Goal: Task Accomplishment & Management: Manage account settings

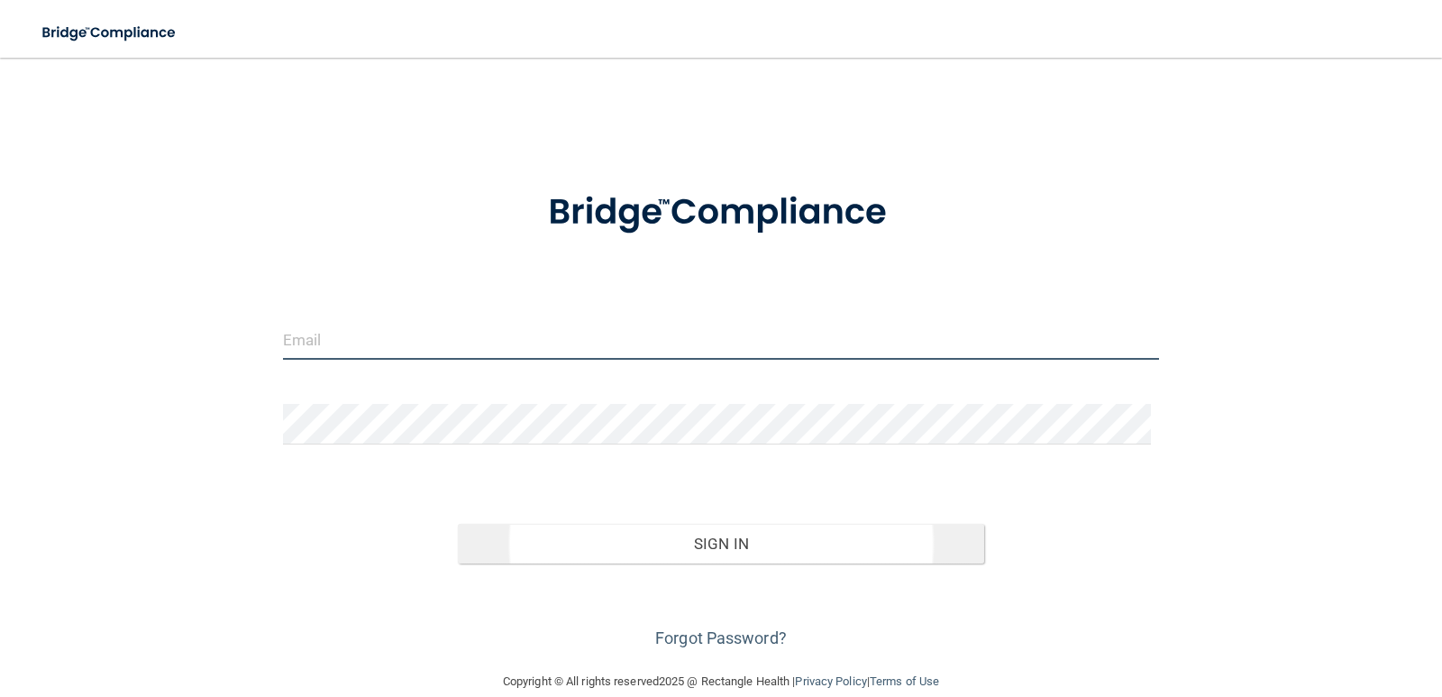
type input "[PERSON_NAME][EMAIL_ADDRESS][DOMAIN_NAME]"
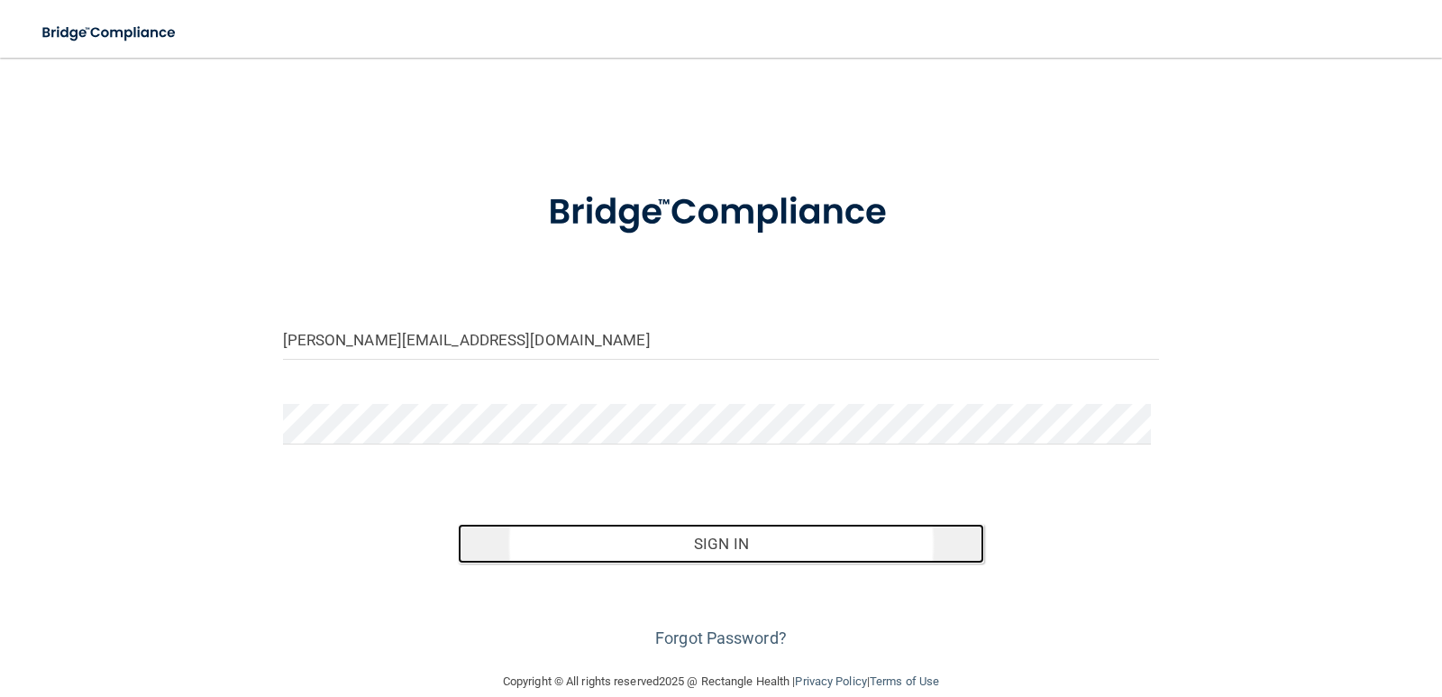
click at [701, 535] on button "Sign In" at bounding box center [721, 544] width 526 height 40
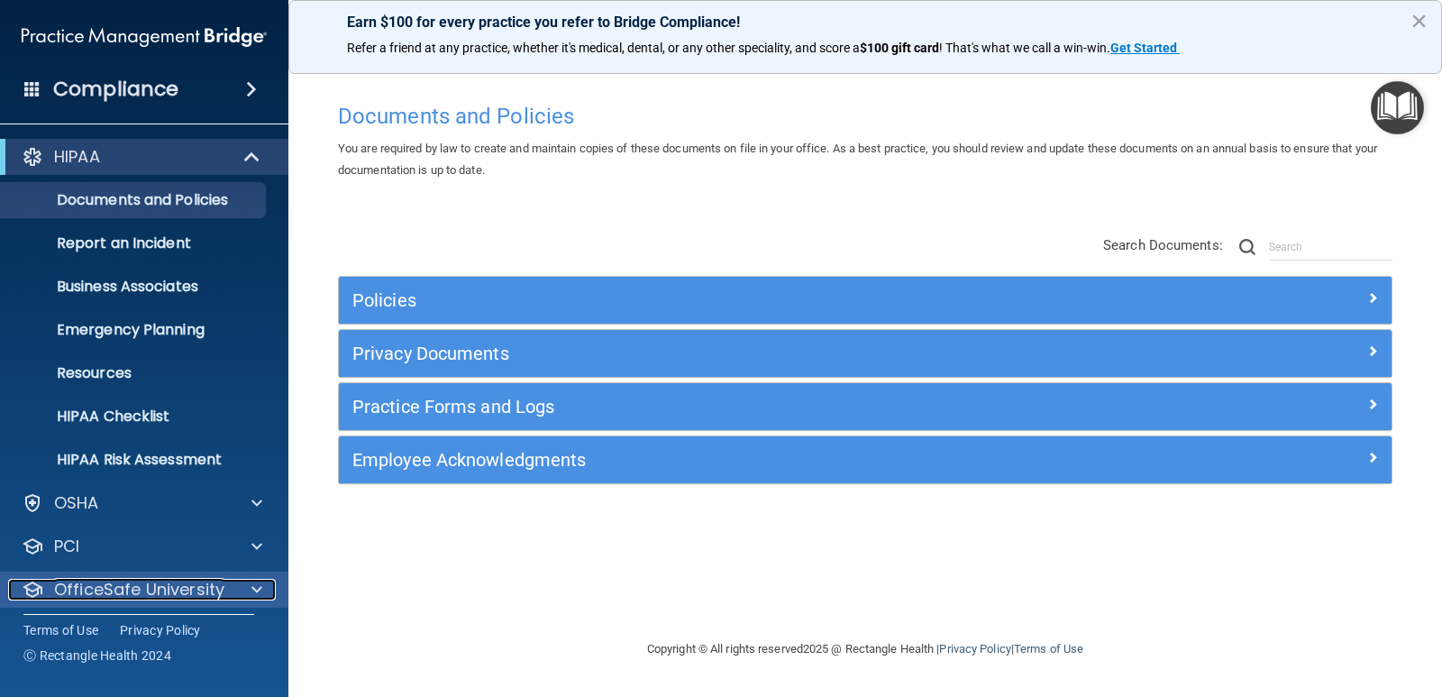
click at [261, 588] on span at bounding box center [256, 590] width 11 height 22
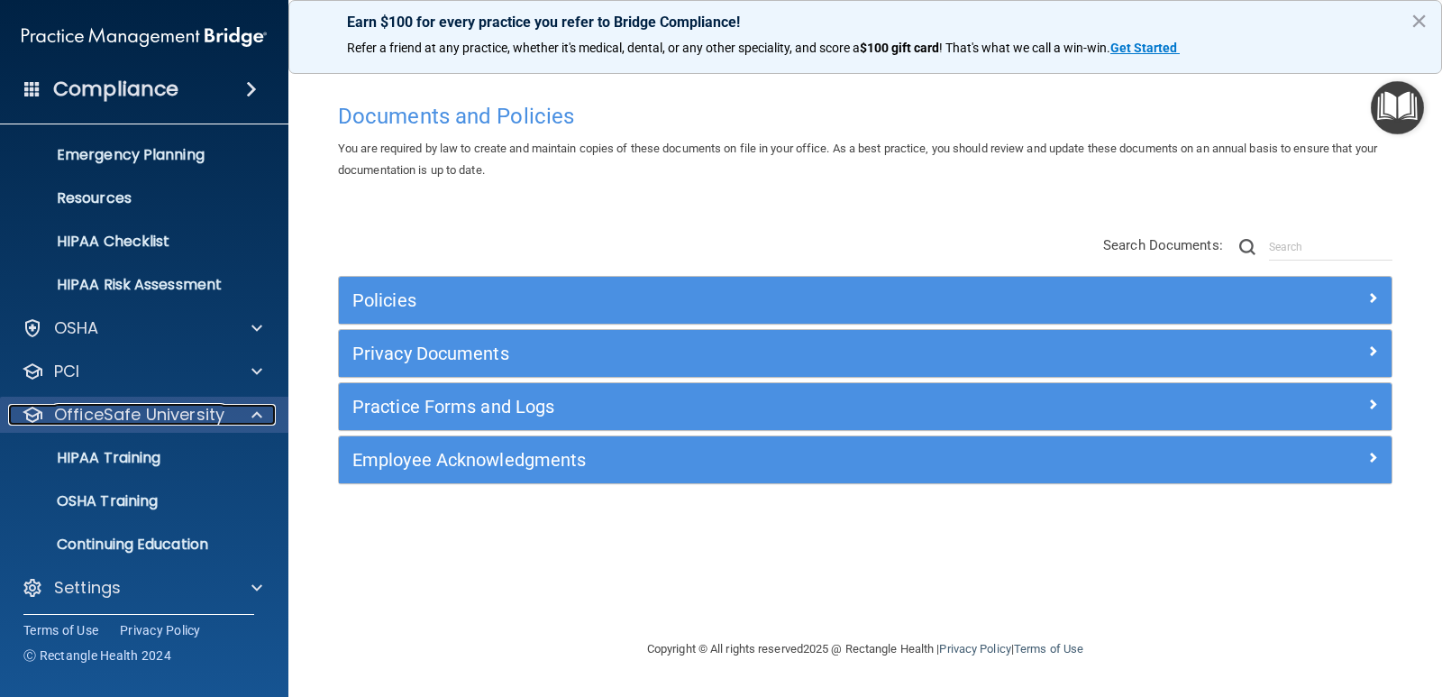
scroll to position [181, 0]
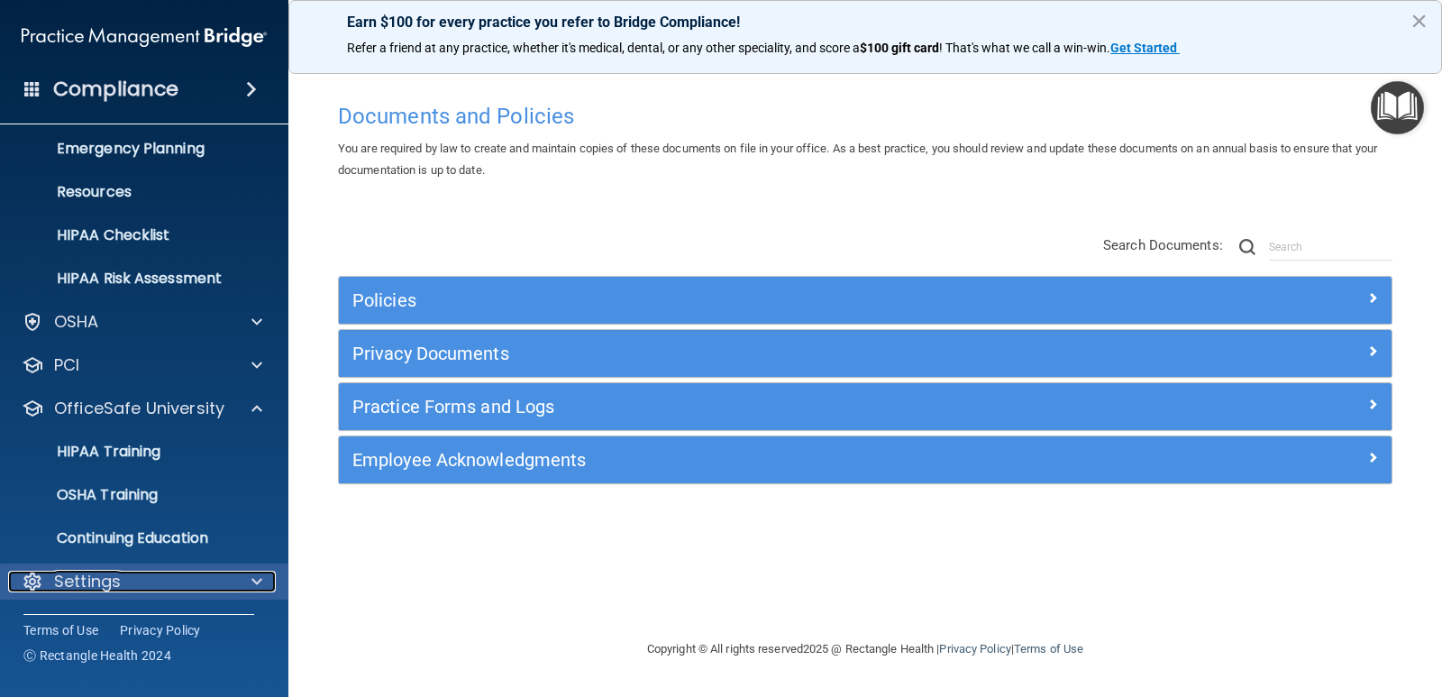
click at [176, 579] on div "Settings" at bounding box center [120, 582] width 224 height 22
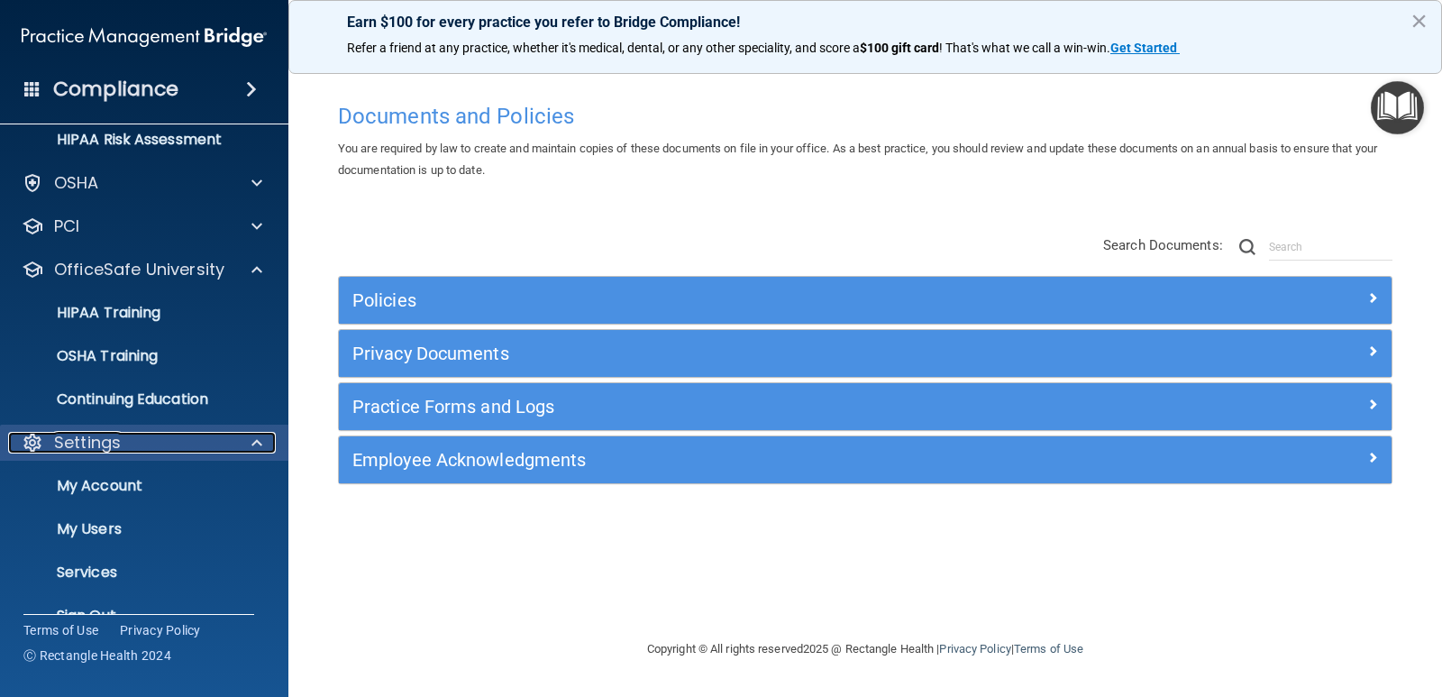
scroll to position [354, 0]
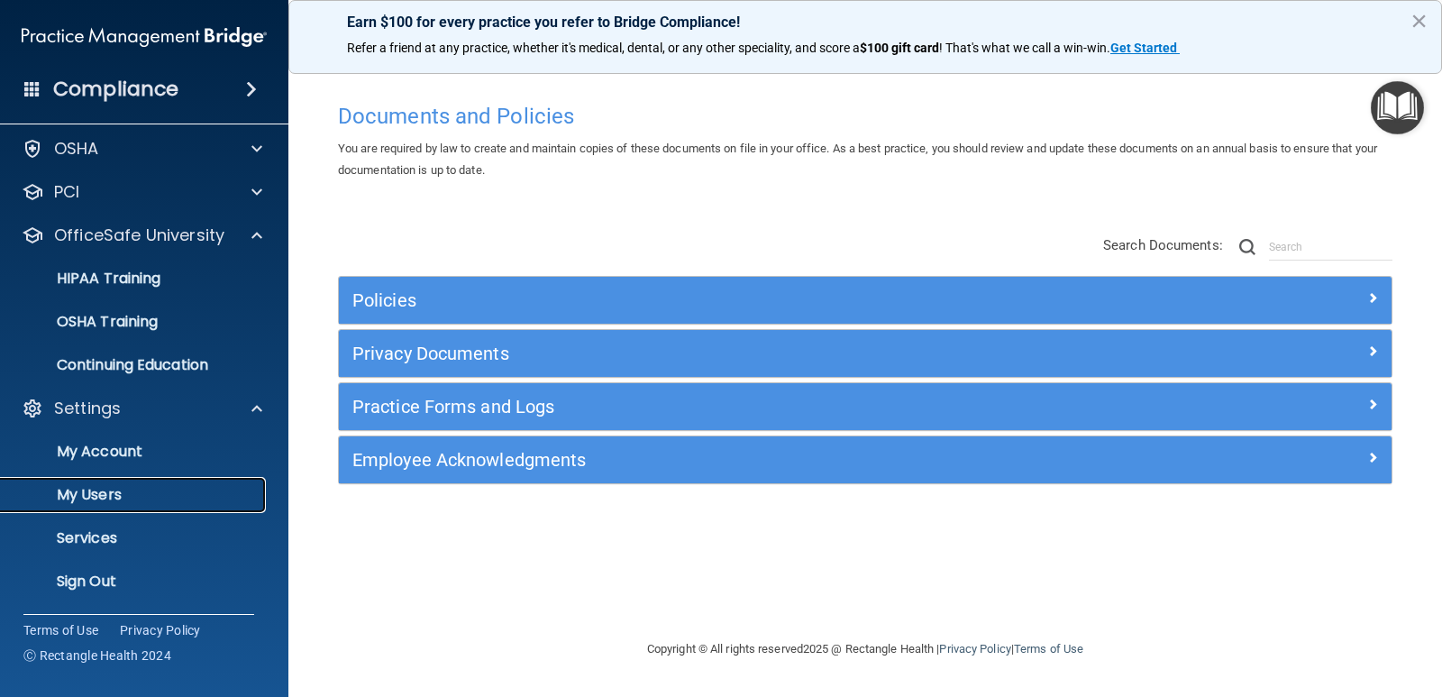
click at [133, 499] on p "My Users" at bounding box center [135, 495] width 246 height 18
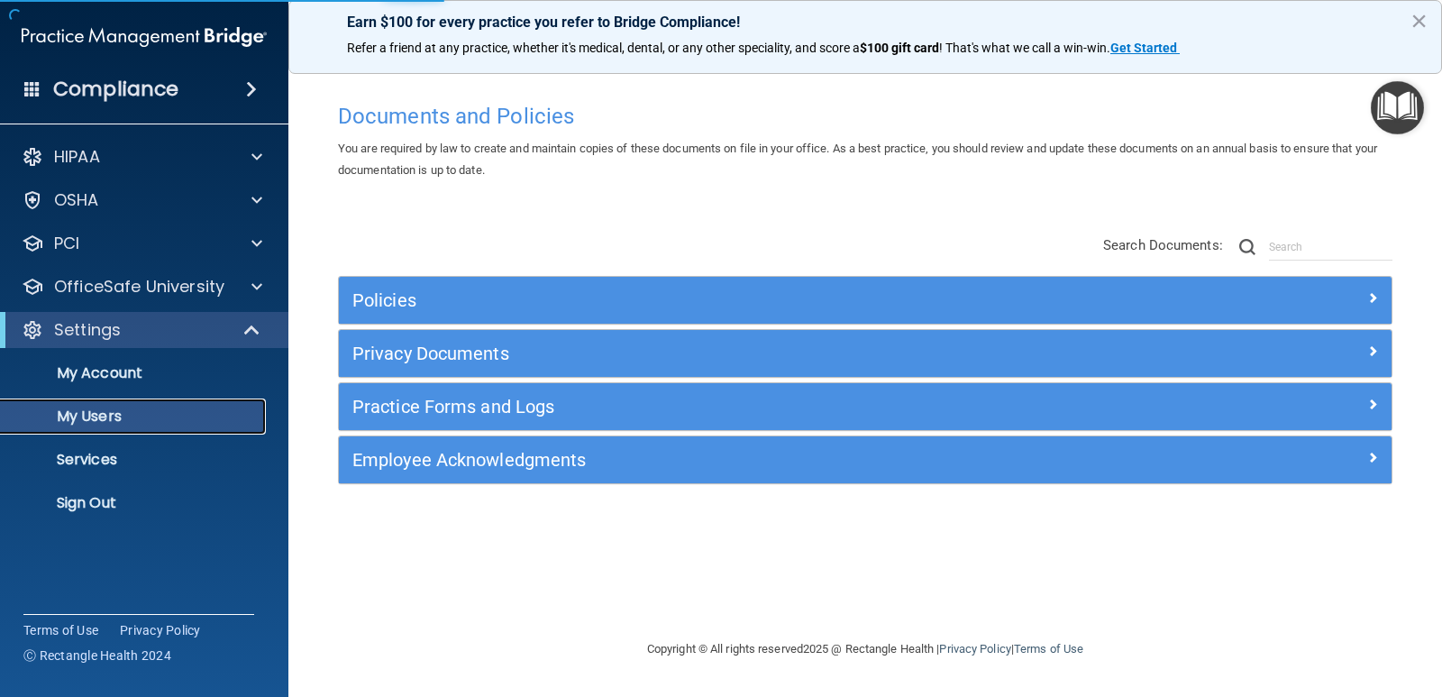
select select "20"
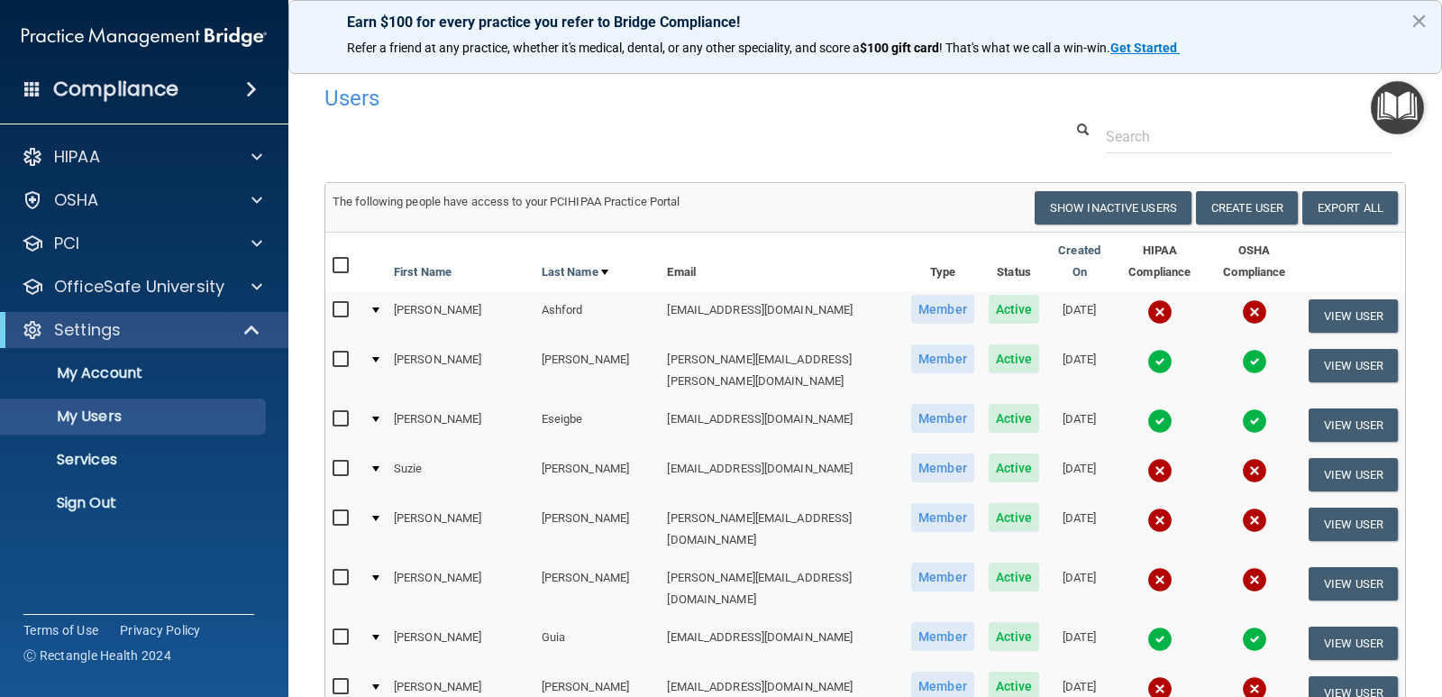
click at [340, 303] on input "checkbox" at bounding box center [343, 310] width 21 height 14
checkbox input "true"
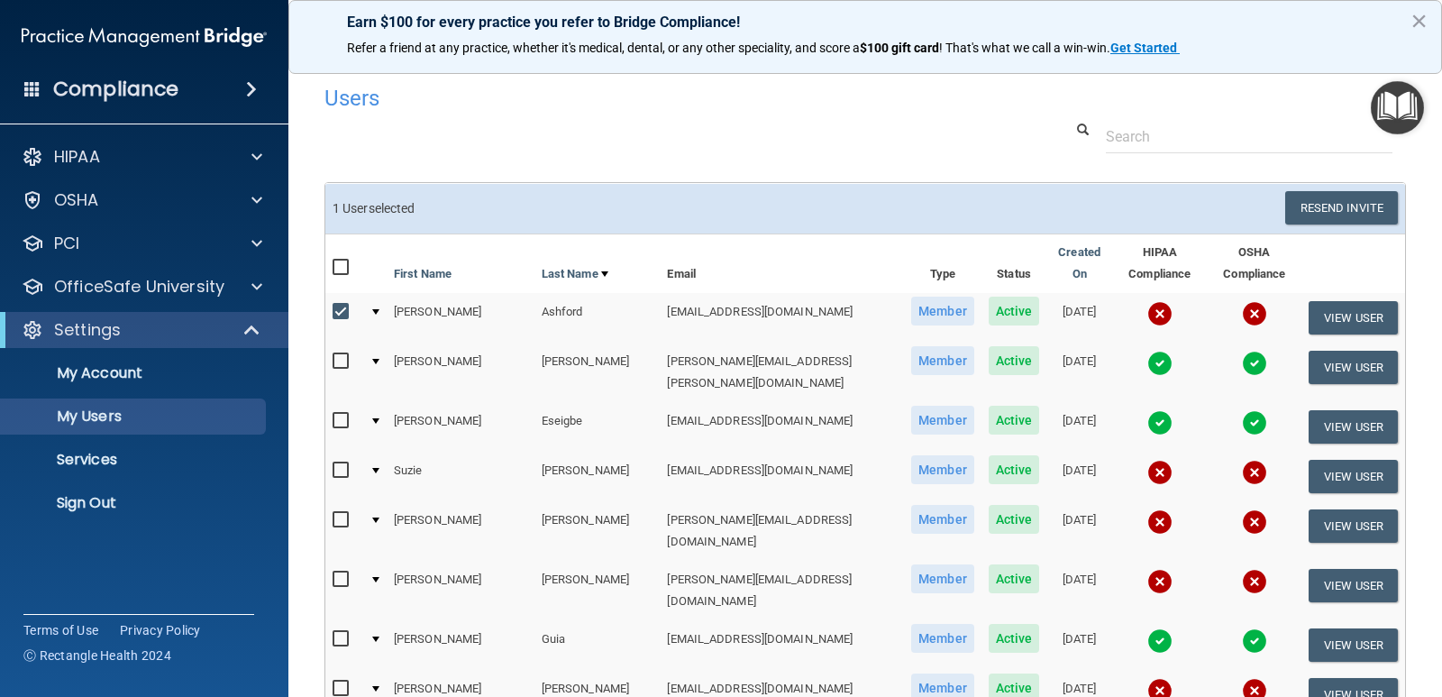
click at [342, 463] on input "checkbox" at bounding box center [343, 470] width 21 height 14
checkbox input "true"
click at [343, 513] on input "checkbox" at bounding box center [343, 520] width 21 height 14
checkbox input "true"
click at [340, 572] on input "checkbox" at bounding box center [343, 579] width 21 height 14
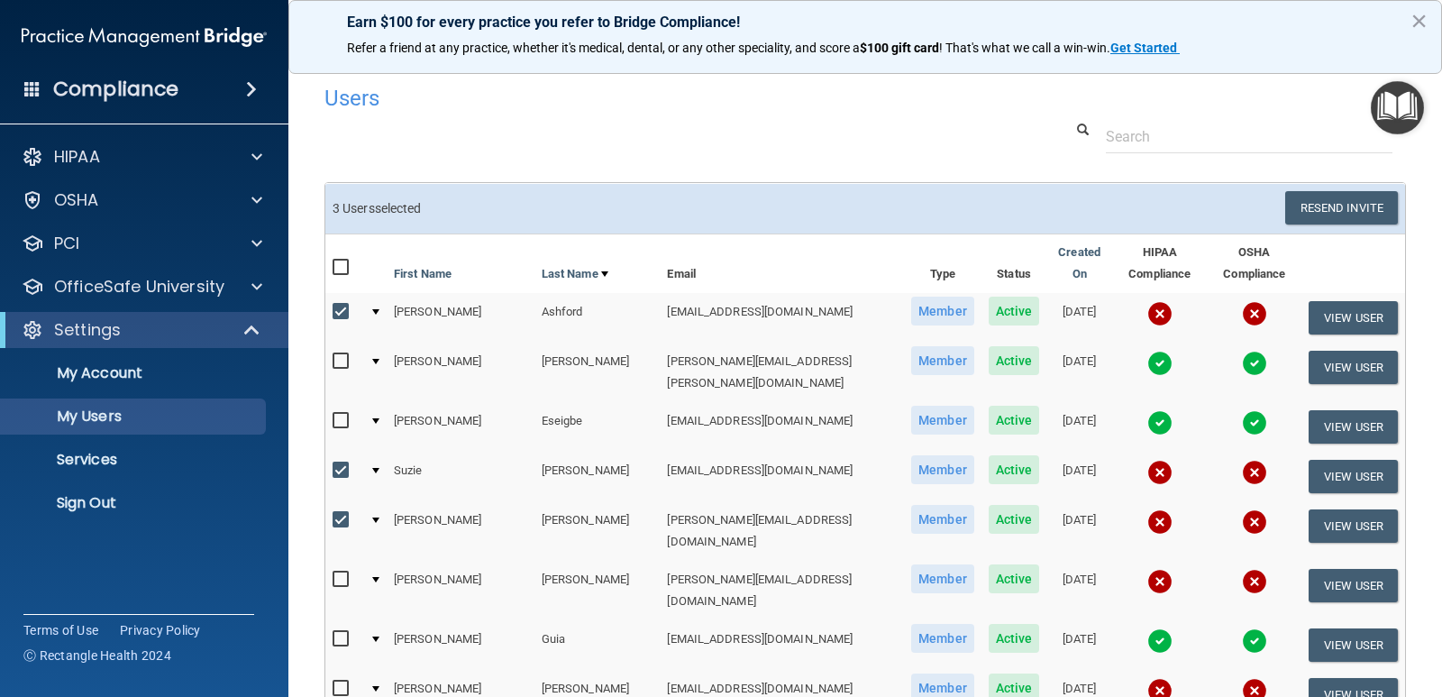
checkbox input "true"
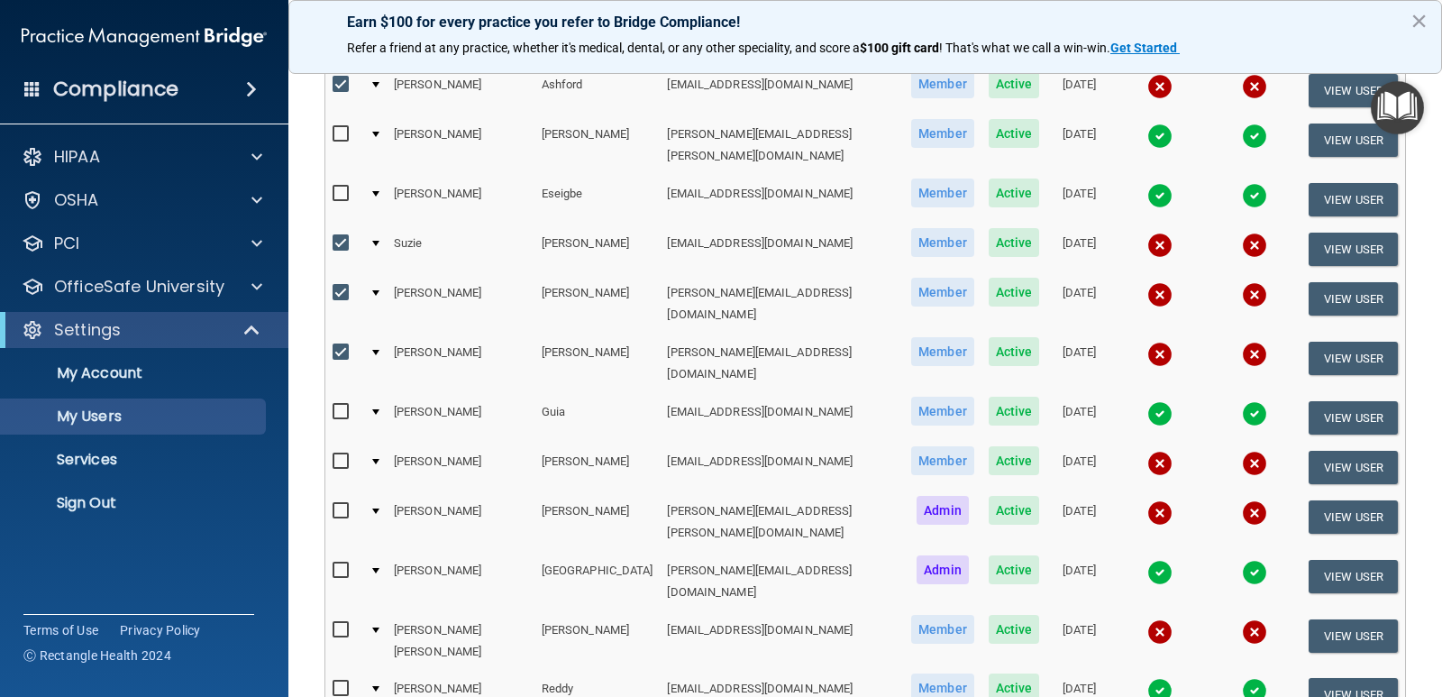
scroll to position [270, 0]
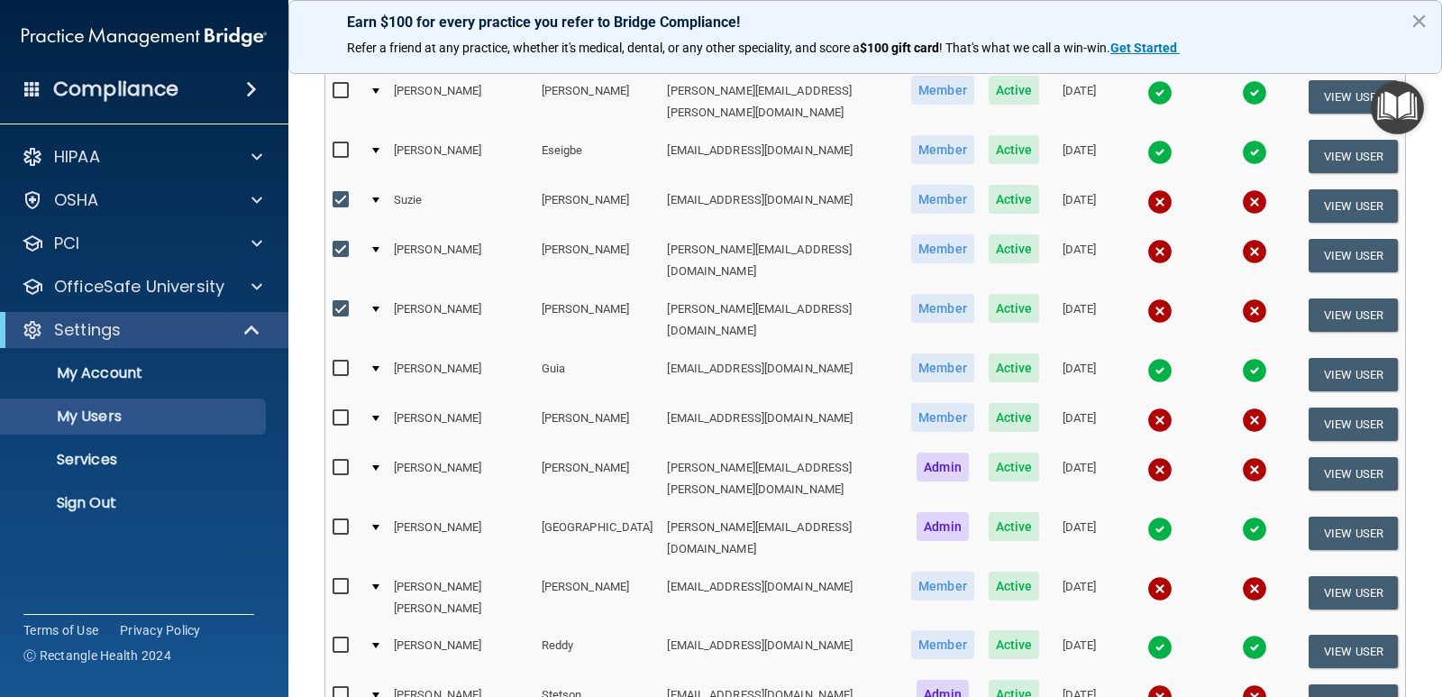
click at [340, 411] on input "checkbox" at bounding box center [343, 418] width 21 height 14
checkbox input "true"
click at [345, 580] on input "checkbox" at bounding box center [343, 587] width 21 height 14
checkbox input "true"
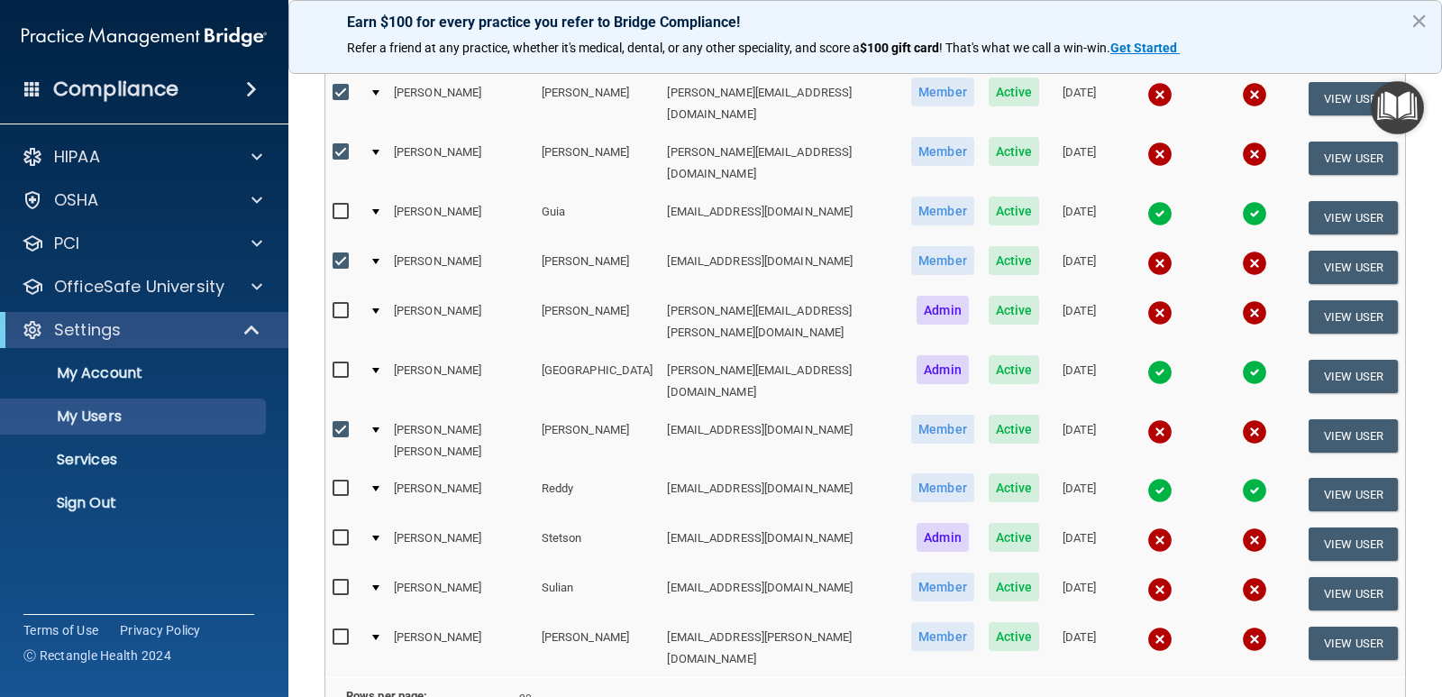
scroll to position [451, 0]
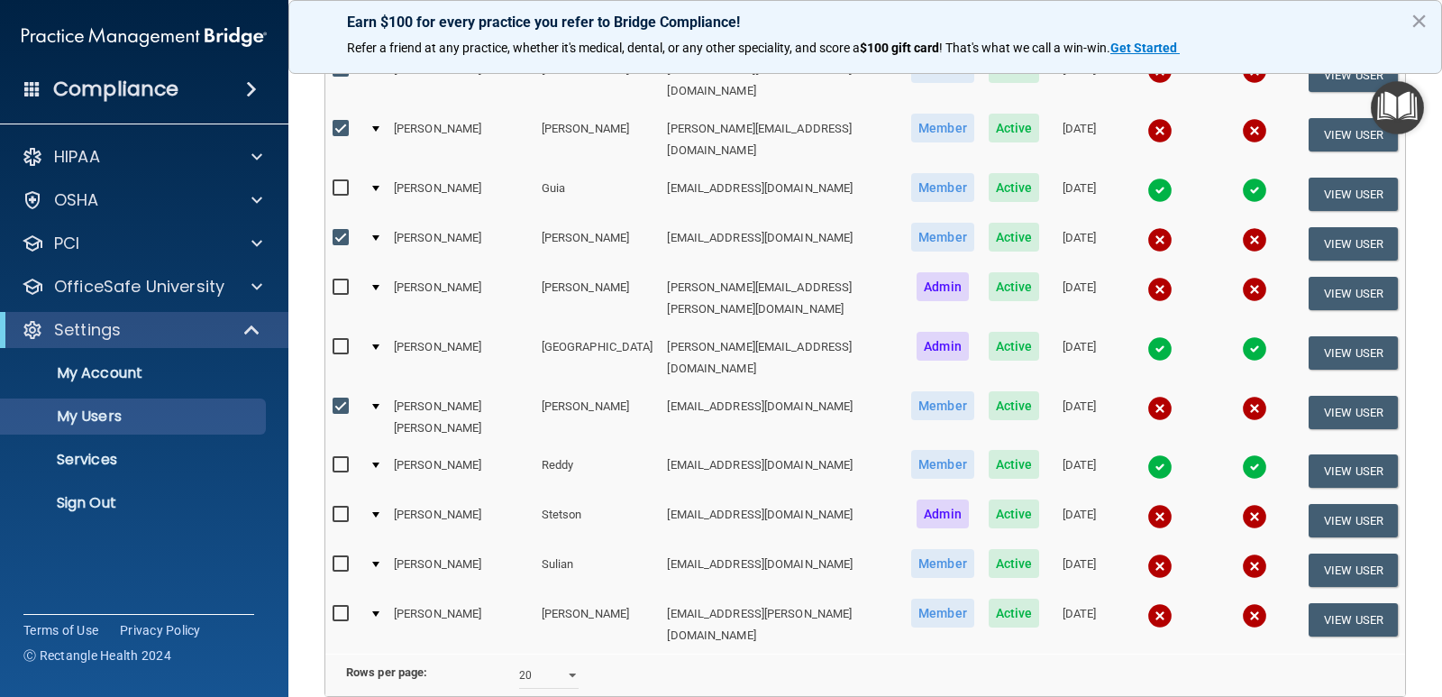
click at [341, 607] on input "checkbox" at bounding box center [343, 614] width 21 height 14
checkbox input "true"
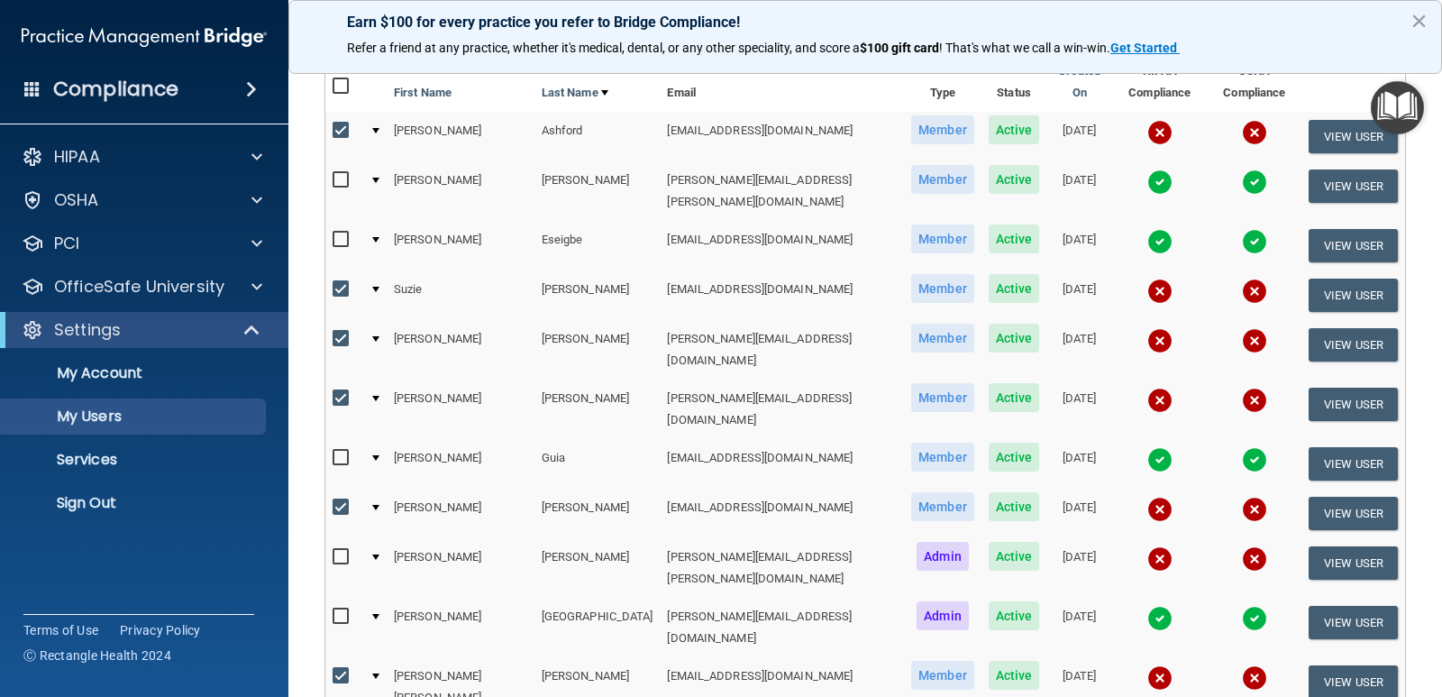
scroll to position [0, 0]
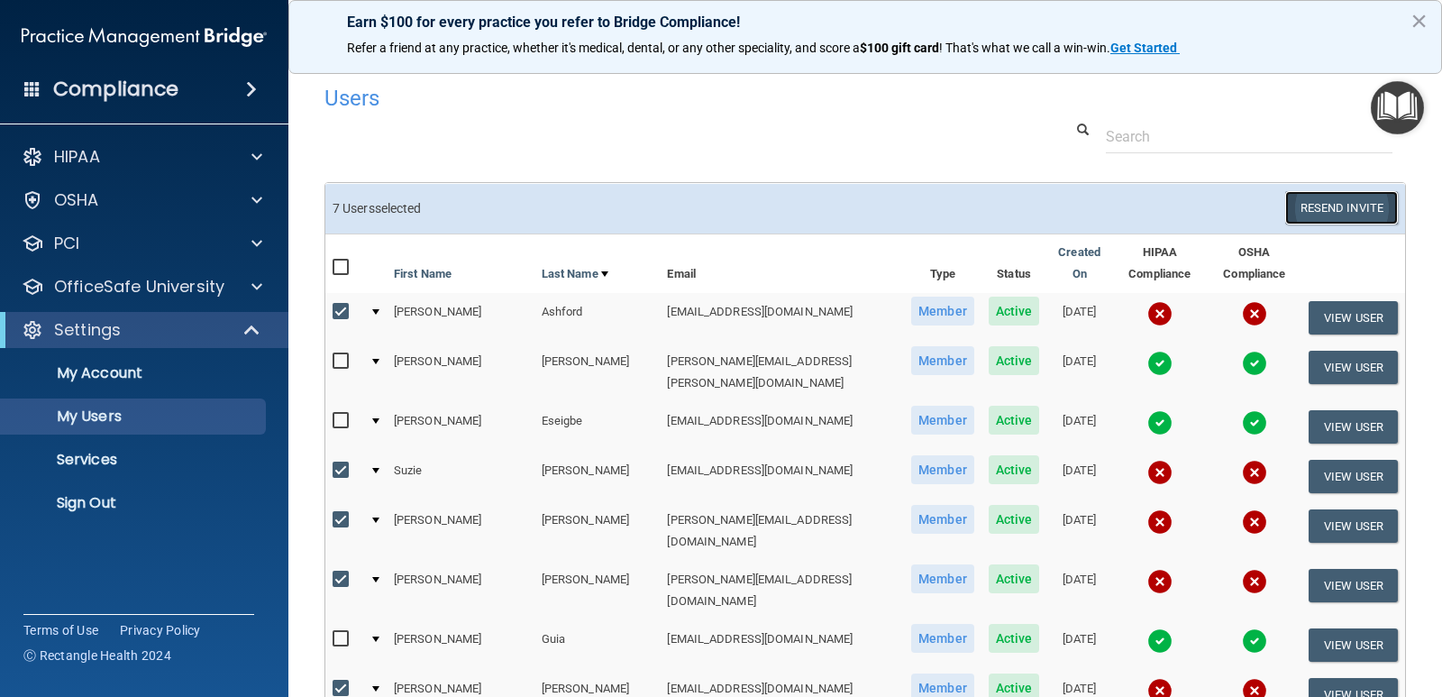
click at [1306, 203] on button "Resend Invite" at bounding box center [1341, 207] width 113 height 33
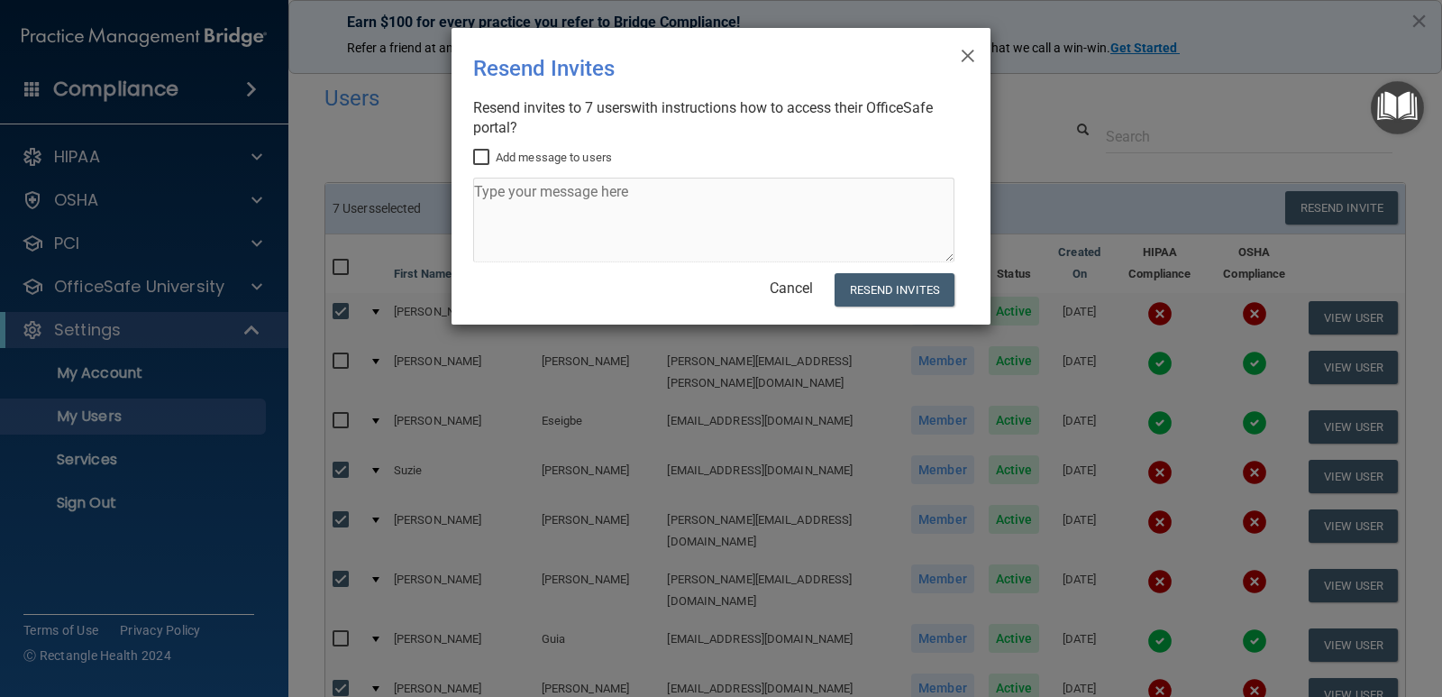
click at [479, 153] on input "Add message to users" at bounding box center [483, 158] width 21 height 14
checkbox input "true"
click at [482, 191] on textarea at bounding box center [713, 220] width 481 height 85
click at [477, 188] on textarea at bounding box center [713, 220] width 481 height 85
type textarea "THESE TRAININGS MUST BE DONE FOR COMPLIANCE."
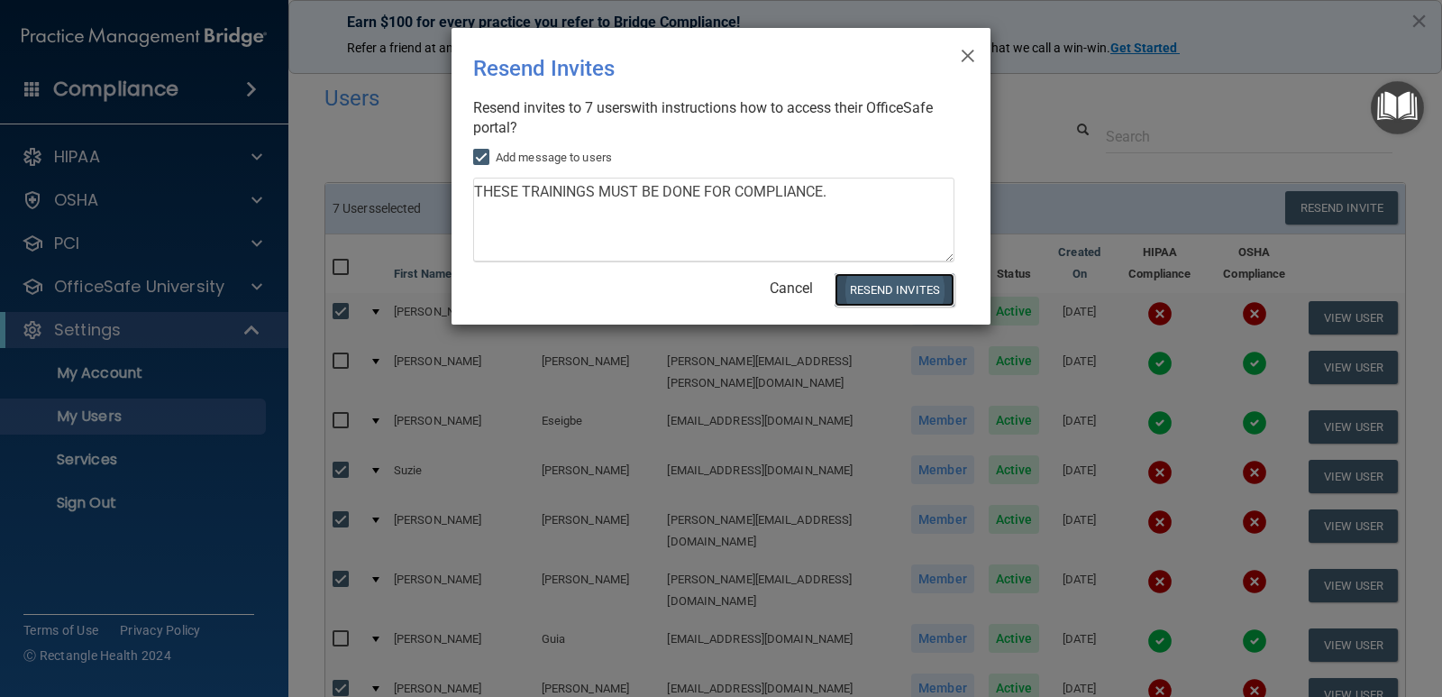
click at [847, 279] on button "Resend Invites" at bounding box center [895, 289] width 120 height 33
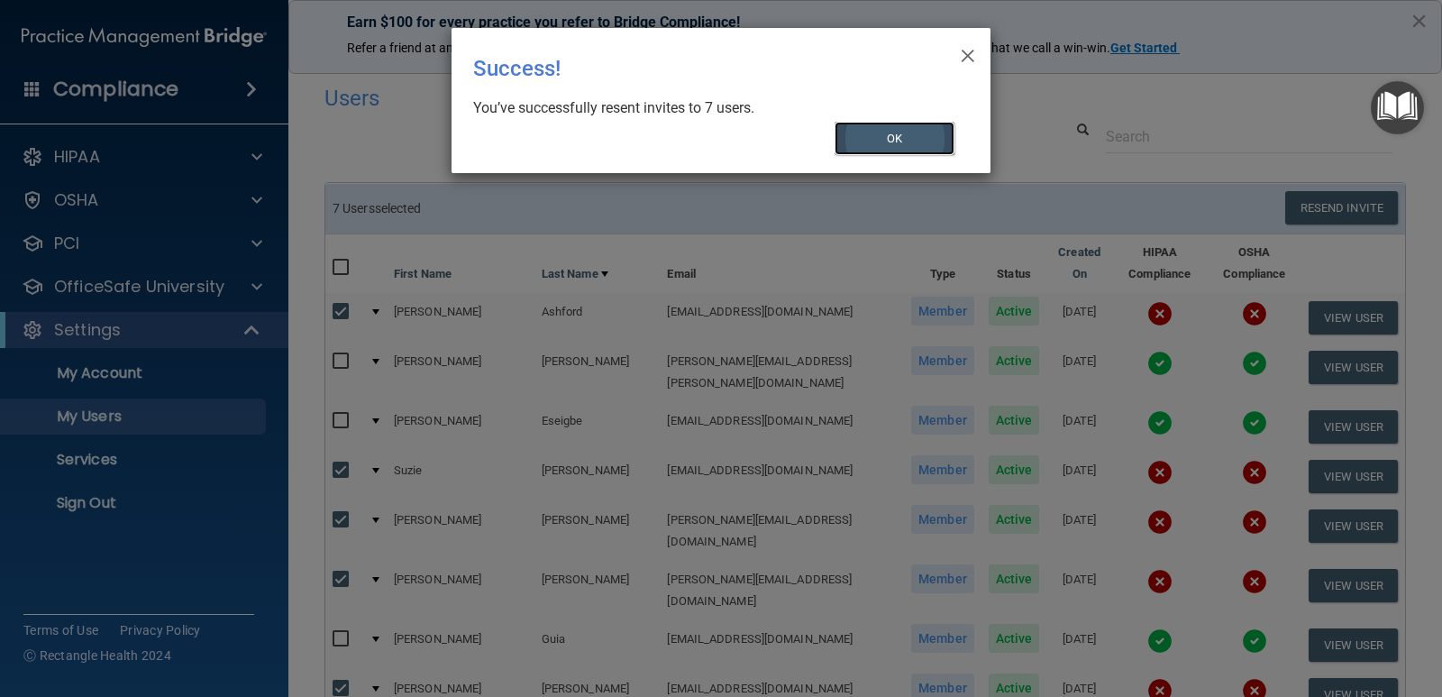
click at [901, 140] on button "OK" at bounding box center [895, 138] width 121 height 33
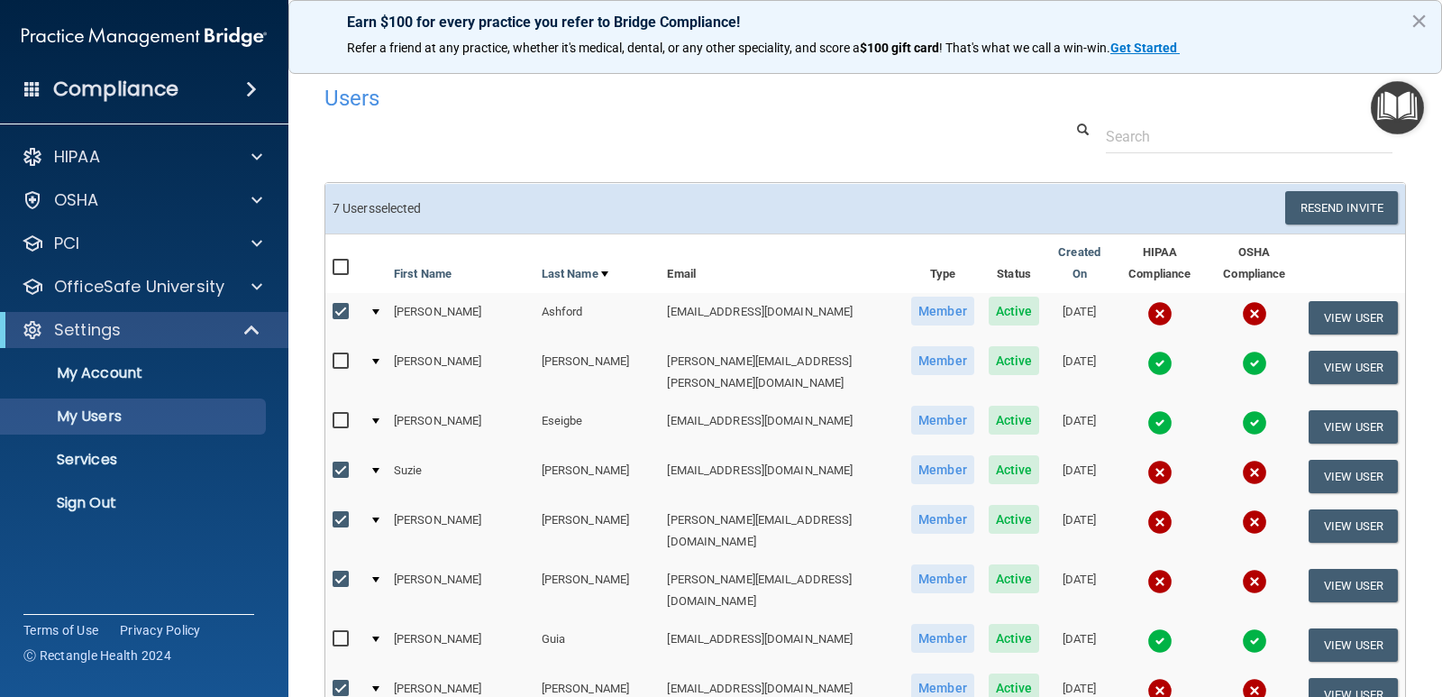
click at [338, 261] on input "checkbox" at bounding box center [343, 268] width 21 height 14
checkbox input "true"
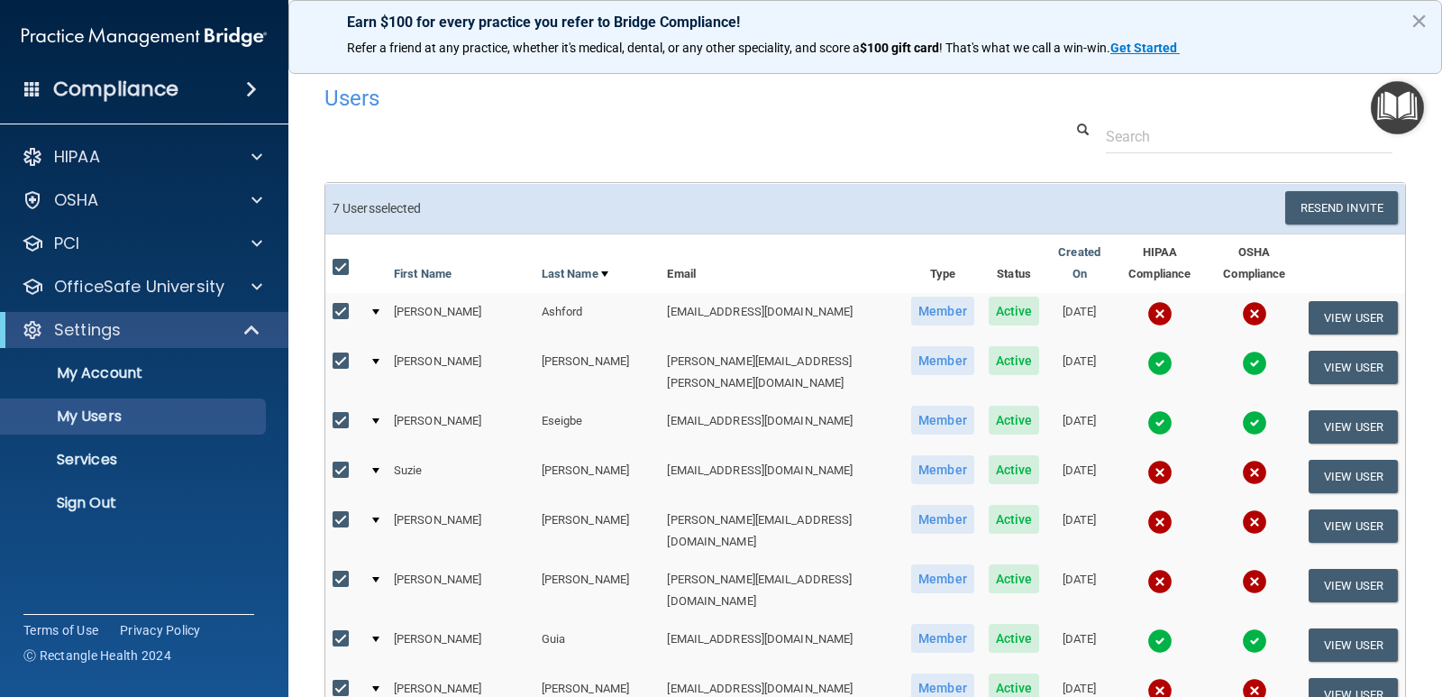
checkbox input "true"
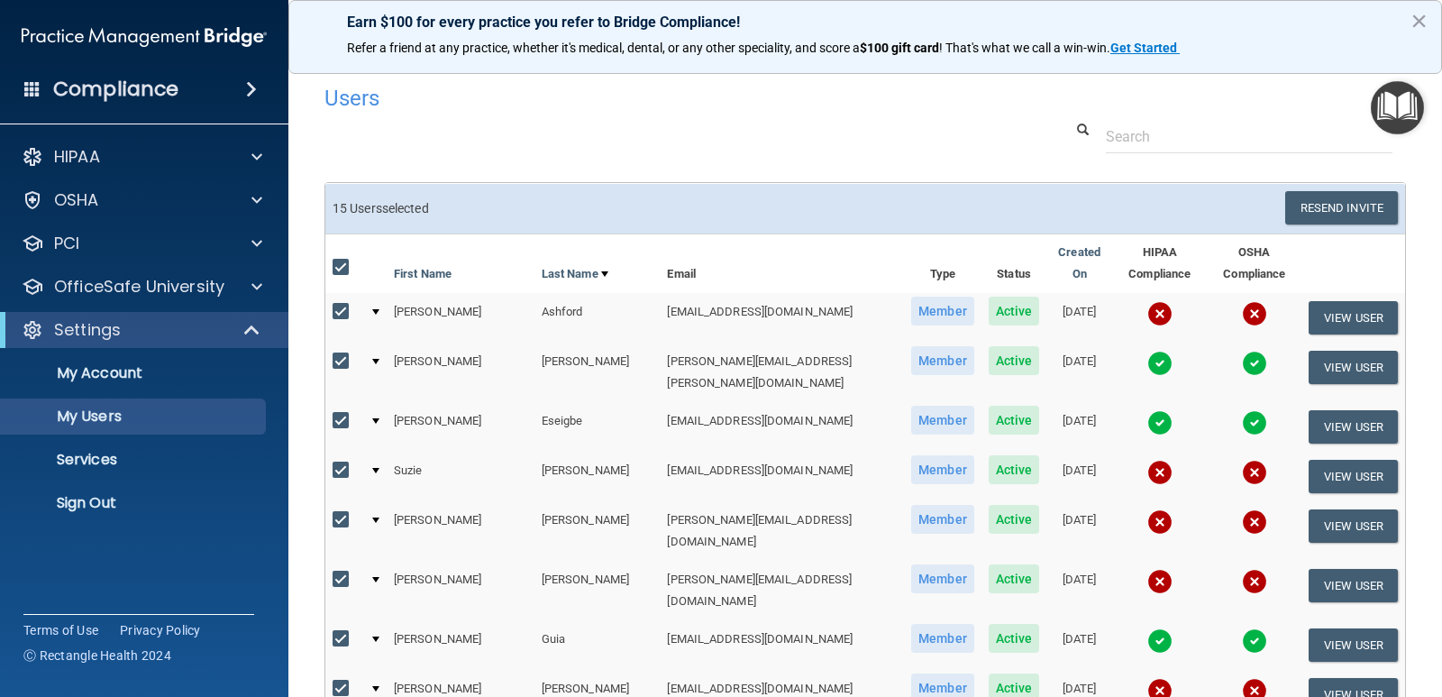
click at [338, 261] on input "checkbox" at bounding box center [343, 268] width 21 height 14
checkbox input "false"
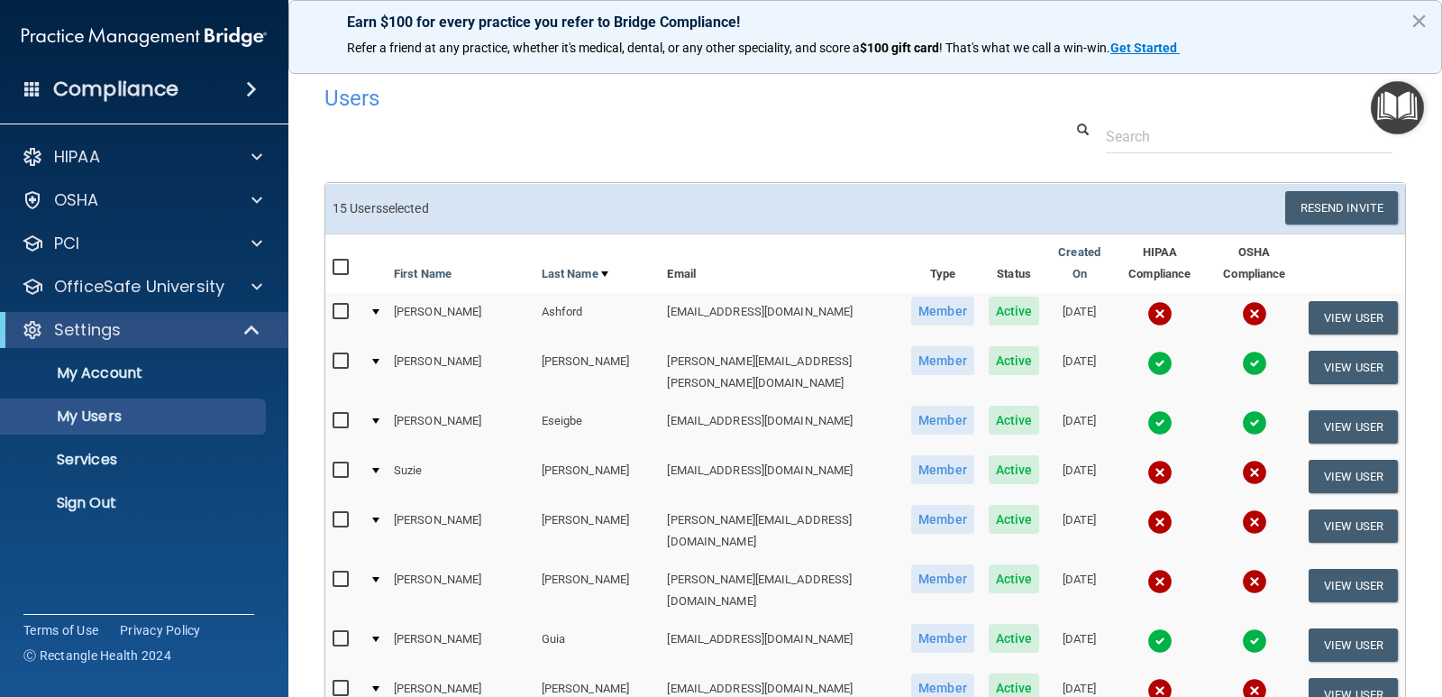
checkbox input "false"
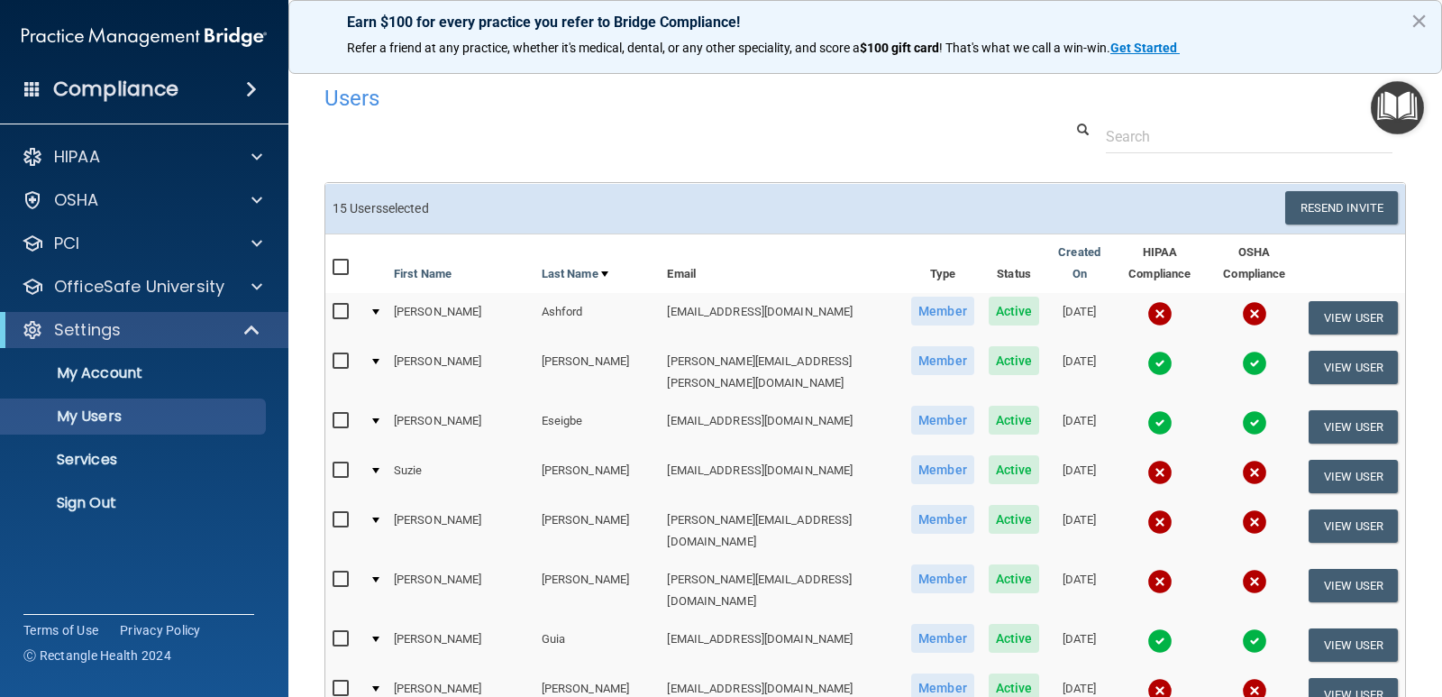
checkbox input "false"
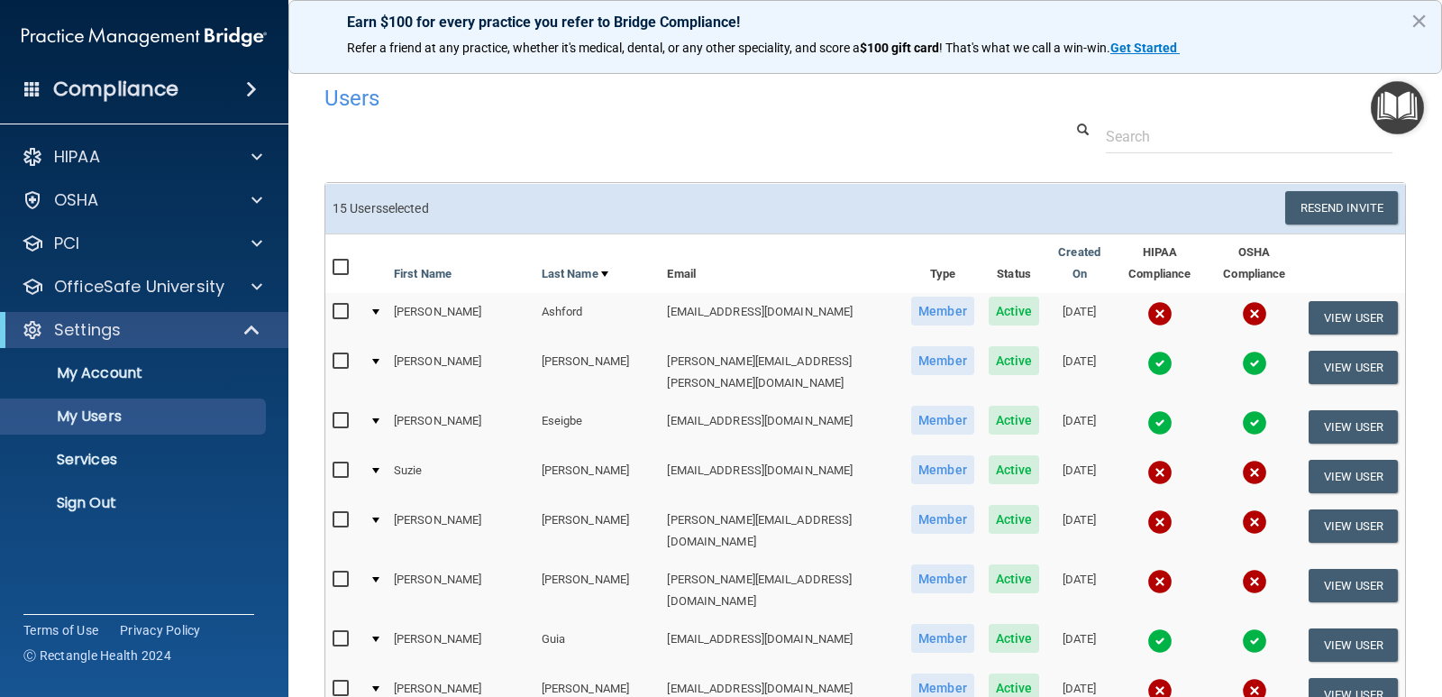
checkbox input "false"
